Goal: Task Accomplishment & Management: Use online tool/utility

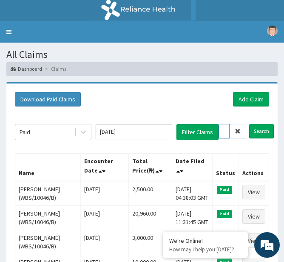
click at [227, 129] on input "WBS/1004" at bounding box center [224, 131] width 11 height 14
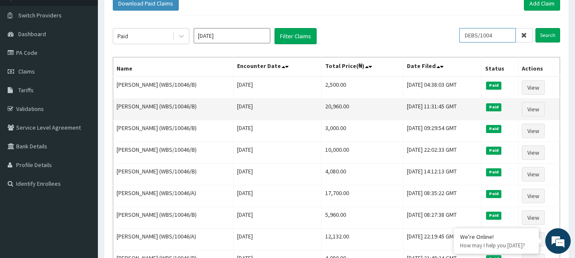
scroll to position [60, 0]
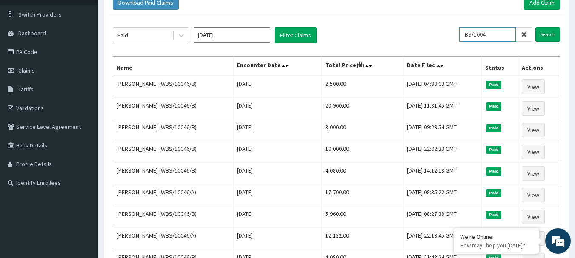
click at [284, 34] on input "BS/1004" at bounding box center [487, 34] width 57 height 14
type input "B"
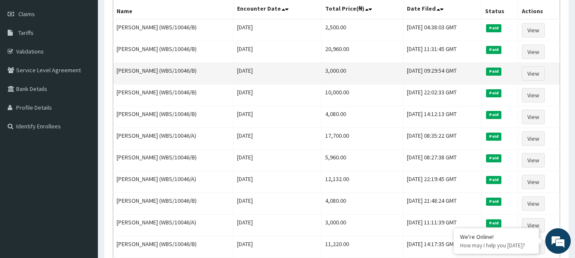
scroll to position [0, 0]
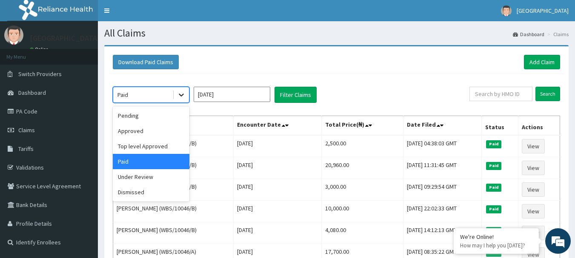
click at [188, 92] on div at bounding box center [181, 94] width 15 height 15
click at [131, 165] on div "Paid" at bounding box center [151, 161] width 77 height 15
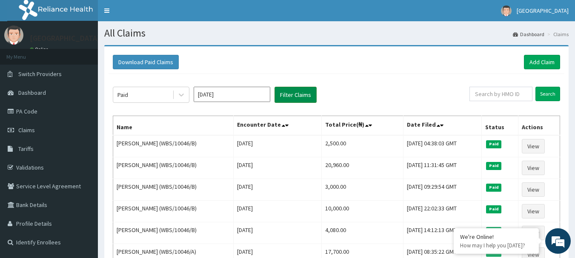
click at [284, 99] on button "Filter Claims" at bounding box center [296, 95] width 42 height 16
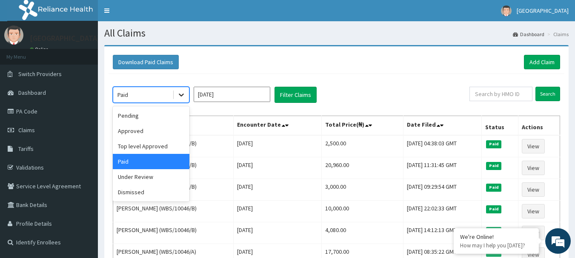
click at [180, 97] on icon at bounding box center [181, 95] width 9 height 9
click at [150, 117] on div "Pending" at bounding box center [151, 115] width 77 height 15
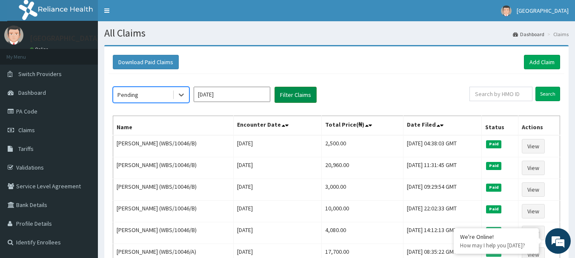
click at [284, 99] on button "Filter Claims" at bounding box center [296, 95] width 42 height 16
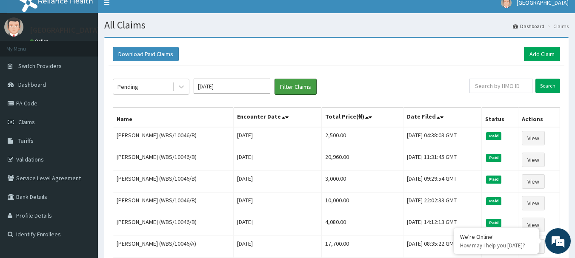
scroll to position [9, 0]
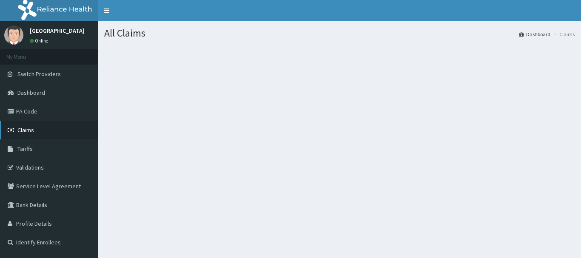
click at [40, 129] on link "Claims" at bounding box center [49, 130] width 98 height 19
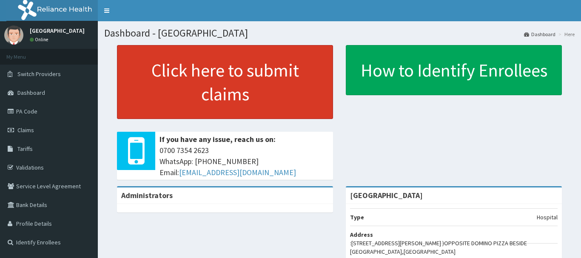
click at [158, 104] on link "Click here to submit claims" at bounding box center [225, 82] width 216 height 74
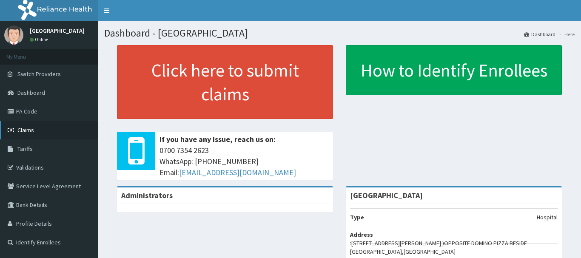
click at [28, 132] on span "Claims" at bounding box center [25, 130] width 17 height 8
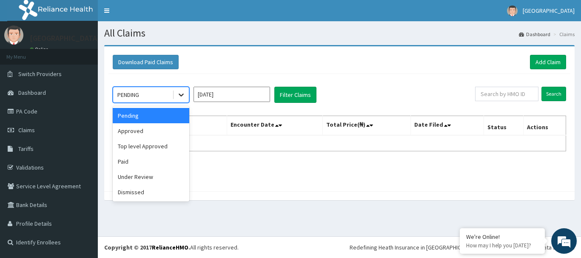
click at [180, 92] on icon at bounding box center [181, 95] width 9 height 9
click at [120, 165] on div "Paid" at bounding box center [151, 161] width 77 height 15
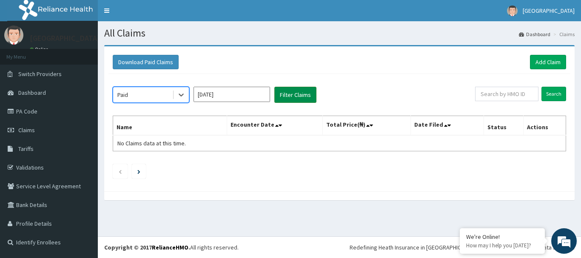
click at [292, 94] on button "Filter Claims" at bounding box center [296, 95] width 42 height 16
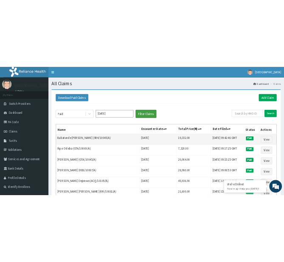
scroll to position [6, 0]
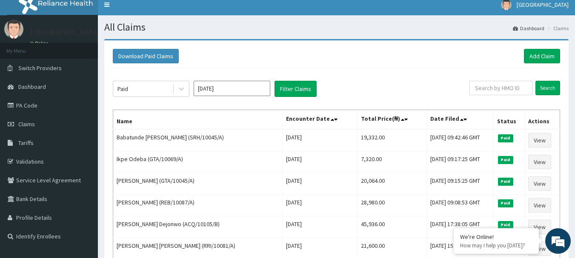
click at [258, 60] on div "Download Paid Claims Add Claim" at bounding box center [336, 56] width 447 height 14
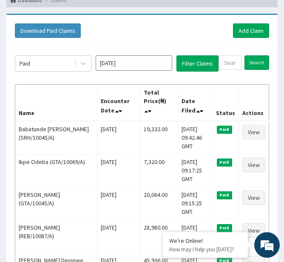
scroll to position [69, 0]
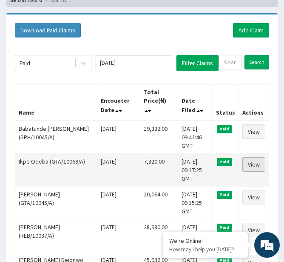
click at [251, 164] on link "View" at bounding box center [254, 164] width 23 height 14
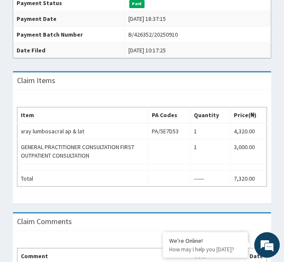
scroll to position [248, 0]
